Goal: Task Accomplishment & Management: Manage account settings

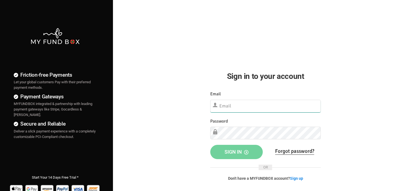
click at [235, 105] on input "text" at bounding box center [265, 106] width 110 height 13
paste input "demo@myfundbox.de"
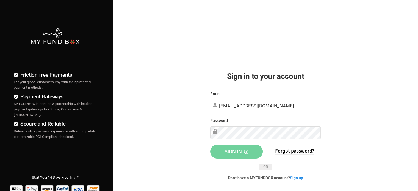
type input "demo@myfundbox.de"
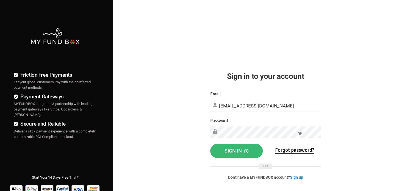
click at [230, 150] on span "Sign in" at bounding box center [237, 151] width 24 height 6
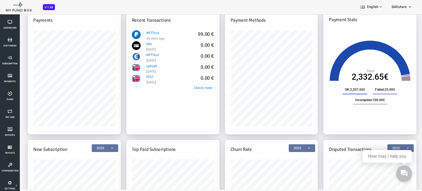
scroll to position [70, 0]
click at [186, 85] on link "Check more →" at bounding box center [188, 87] width 23 height 5
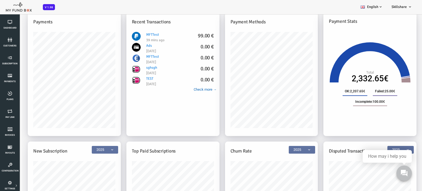
scroll to position [0, 0]
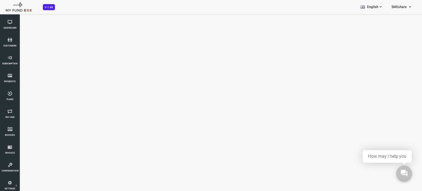
select select "100"
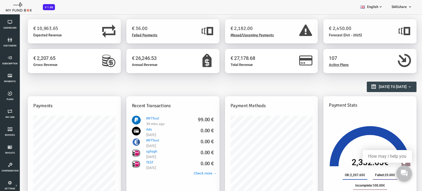
click at [257, 88] on h2 "Reports Overview" at bounding box center [202, 84] width 383 height 10
click at [88, 69] on div "€ 2,207.65 Gross Revenue" at bounding box center [57, 61] width 93 height 24
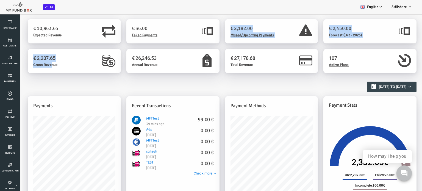
drag, startPoint x: 35, startPoint y: 66, endPoint x: 155, endPoint y: 38, distance: 123.3
click at [155, 38] on div "Create Pay Link Create Payment Gateway Products & Plans Create € 10,963.65 Expe…" at bounding box center [205, 186] width 389 height 335
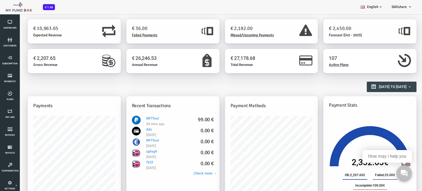
click at [254, 95] on div "Reports Overview 01-09-2025 to 30-09-2025" at bounding box center [202, 91] width 383 height 25
type input "01-09-2025"
type input "30-09-2025"
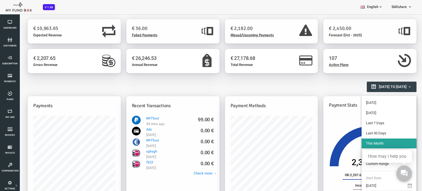
click at [385, 86] on span "01-09-2025 to 30-09-2025" at bounding box center [376, 87] width 28 height 4
click at [393, 86] on b "button" at bounding box center [393, 87] width 4 height 4
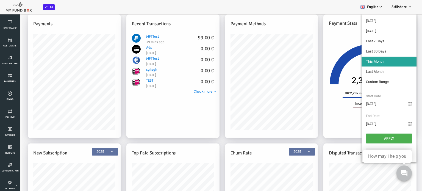
scroll to position [84, 0]
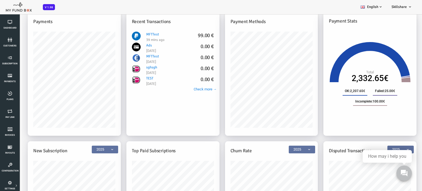
click at [315, 44] on icon "Total 2,332.65€" at bounding box center [353, 61] width 82 height 41
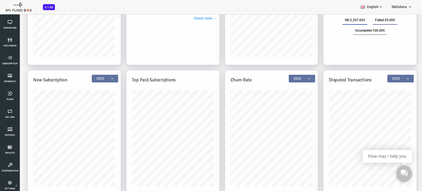
scroll to position [15, 0]
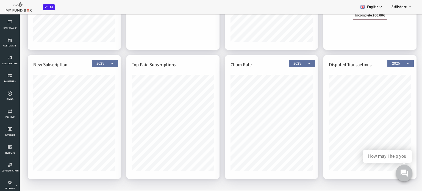
click at [398, 176] on button at bounding box center [404, 173] width 16 height 16
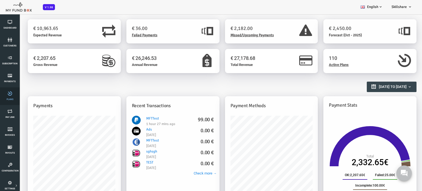
click at [10, 95] on icon at bounding box center [10, 93] width 16 height 4
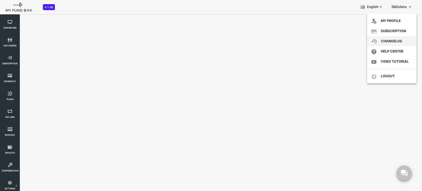
select select "100"
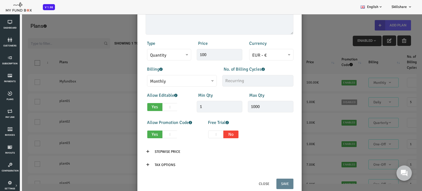
scroll to position [79, 0]
click at [137, 163] on input "Tax Options" at bounding box center [148, 164] width 30 height 10
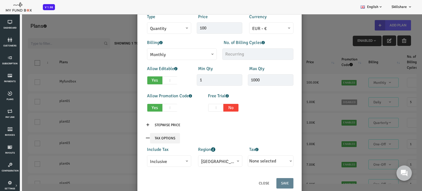
scroll to position [15, 0]
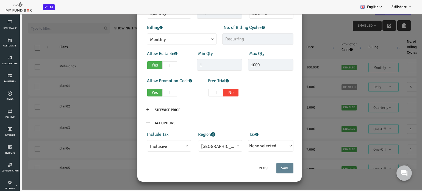
click at [218, 145] on span "[GEOGRAPHIC_DATA]" at bounding box center [203, 146] width 38 height 7
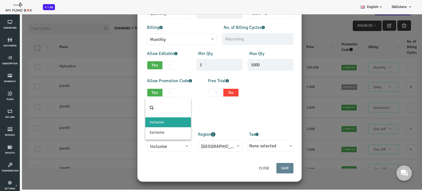
click at [156, 149] on span "Inclusive" at bounding box center [152, 146] width 38 height 7
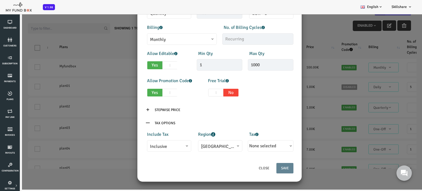
click at [256, 147] on span "None selected" at bounding box center [245, 145] width 27 height 5
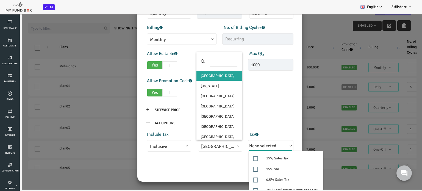
click at [208, 151] on span "[GEOGRAPHIC_DATA]" at bounding box center [203, 146] width 44 height 12
select select "99"
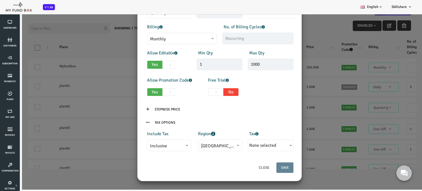
scroll to position [105, 0]
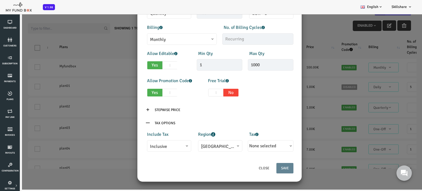
click at [249, 148] on span "None selected" at bounding box center [245, 145] width 27 height 5
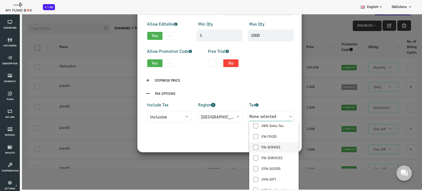
scroll to position [0, 0]
click at [239, 128] on input "18% Sales Tax" at bounding box center [239, 128] width 5 height 5
checkbox input "true"
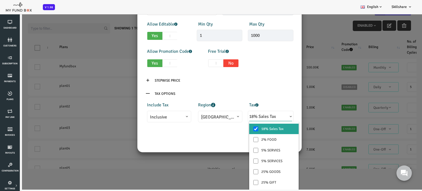
click at [214, 133] on div "Close Save" at bounding box center [202, 141] width 159 height 16
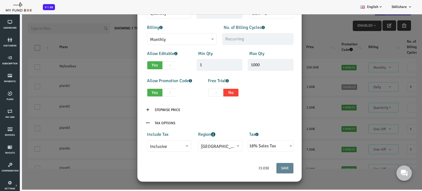
click at [151, 147] on span "Inclusive" at bounding box center [152, 146] width 38 height 7
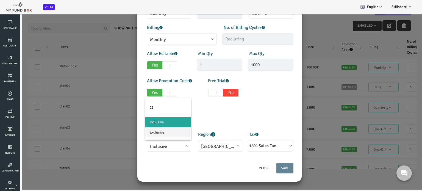
select select "true"
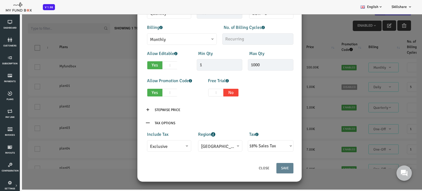
click at [145, 133] on label "Include Tax" at bounding box center [140, 134] width 21 height 7
click at [192, 146] on span "[GEOGRAPHIC_DATA]" at bounding box center [203, 146] width 38 height 7
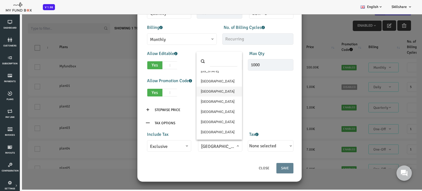
scroll to position [33, 0]
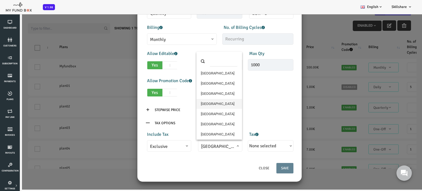
select select "99"
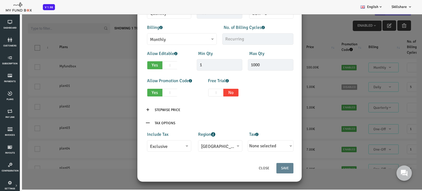
click at [238, 143] on span "None selected" at bounding box center [245, 145] width 27 height 5
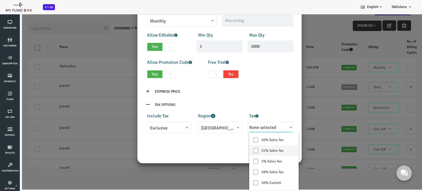
scroll to position [123, 0]
click at [257, 170] on label "18% Sales Tax" at bounding box center [256, 172] width 49 height 10
click at [242, 170] on input "18% Sales Tax" at bounding box center [239, 172] width 5 height 5
checkbox input "true"
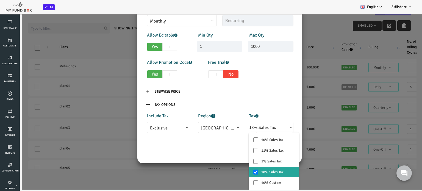
click at [200, 144] on div "Close Save" at bounding box center [202, 152] width 159 height 16
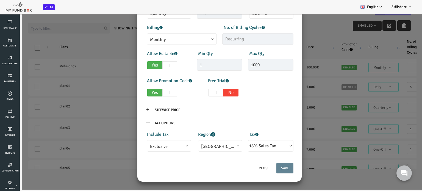
click at [66, 141] on div "× Add Plan Products Invoice Product is empty Plans * This field is required Des…" at bounding box center [202, 94] width 405 height 191
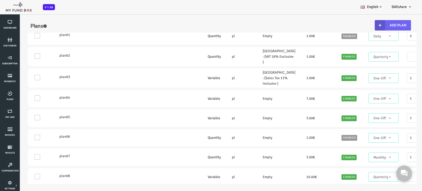
scroll to position [0, 0]
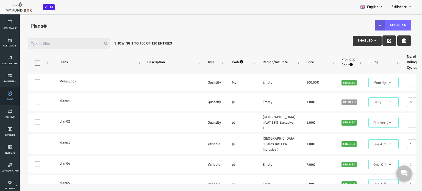
click at [6, 95] on icon at bounding box center [10, 93] width 16 height 4
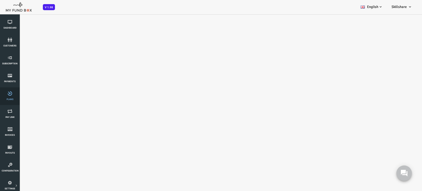
select select "100"
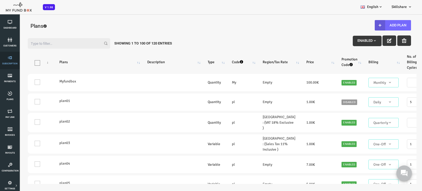
click at [7, 60] on icon at bounding box center [10, 58] width 16 height 4
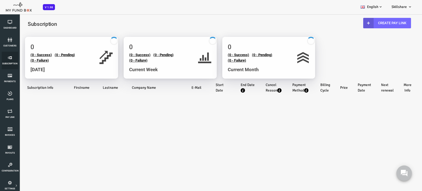
select select "100"
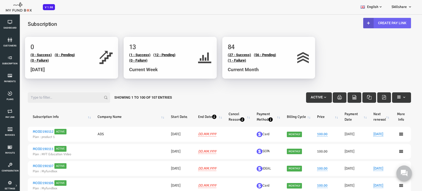
click at [371, 24] on link "Create Pay Link" at bounding box center [371, 23] width 48 height 10
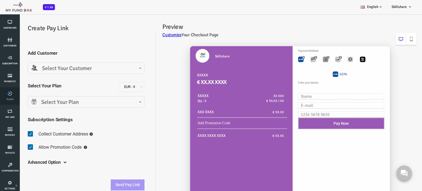
click at [9, 95] on icon at bounding box center [10, 93] width 16 height 4
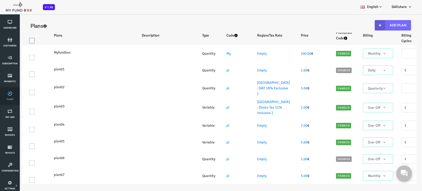
select select "100"
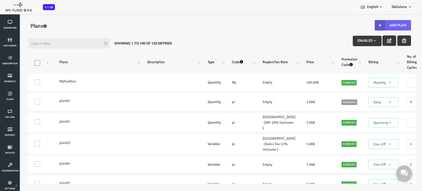
click at [364, 27] on icon "button" at bounding box center [363, 25] width 4 height 4
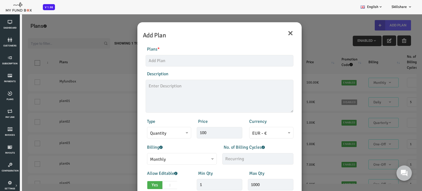
scroll to position [79, 0]
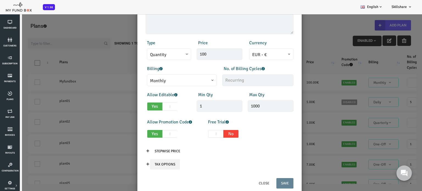
click at [138, 165] on input "Tax Options" at bounding box center [148, 164] width 30 height 10
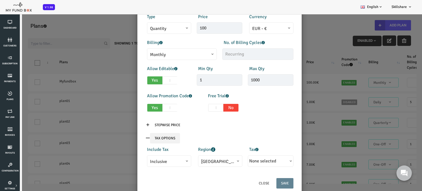
scroll to position [15, 0]
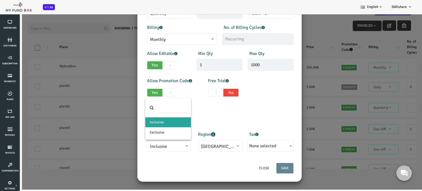
click at [155, 143] on span "Inclusive" at bounding box center [152, 146] width 38 height 7
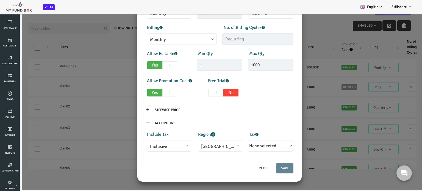
click at [158, 144] on span "Inclusive" at bounding box center [152, 146] width 38 height 7
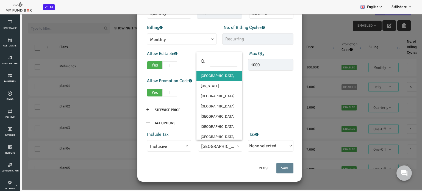
click at [189, 144] on span "[GEOGRAPHIC_DATA]" at bounding box center [203, 146] width 38 height 7
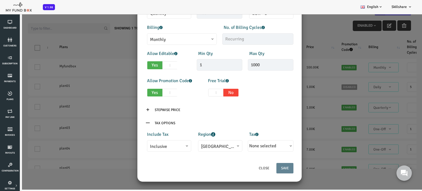
click at [189, 144] on span "[GEOGRAPHIC_DATA]" at bounding box center [203, 146] width 38 height 7
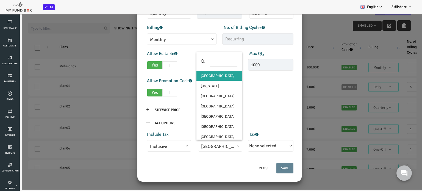
click at [189, 144] on span "[GEOGRAPHIC_DATA]" at bounding box center [203, 146] width 38 height 7
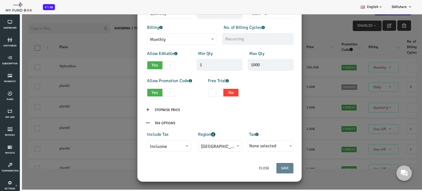
drag, startPoint x: 189, startPoint y: 144, endPoint x: 237, endPoint y: 148, distance: 49.1
click at [237, 148] on div "Include Tax Inclusive Exclusive Inclusive Region United Kingdom American Samoa …" at bounding box center [202, 141] width 153 height 21
click at [237, 148] on span "None selected" at bounding box center [245, 145] width 27 height 5
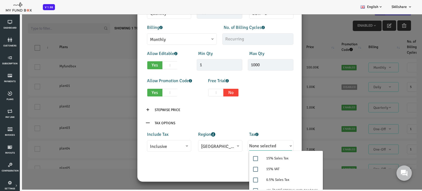
click at [237, 148] on span "None selected" at bounding box center [245, 145] width 27 height 5
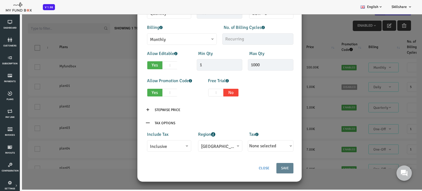
click at [248, 167] on button "Close" at bounding box center [247, 168] width 20 height 10
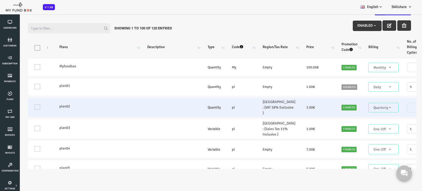
scroll to position [0, 0]
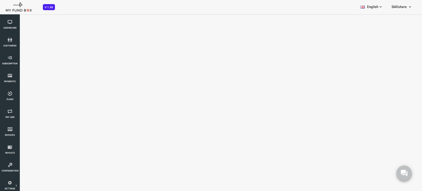
select select "100"
